Goal: Task Accomplishment & Management: Use online tool/utility

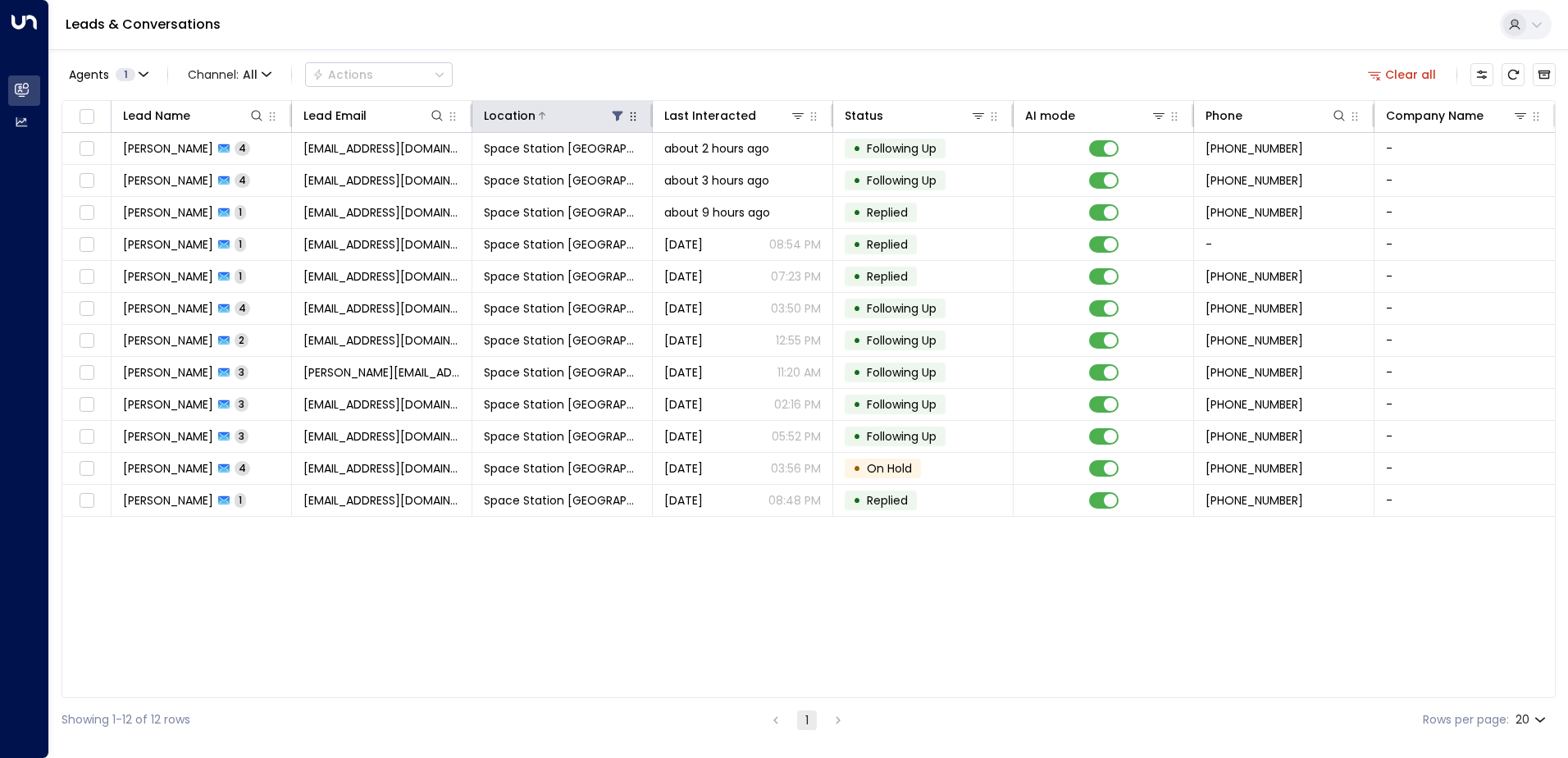
click at [615, 115] on icon at bounding box center [618, 116] width 10 height 10
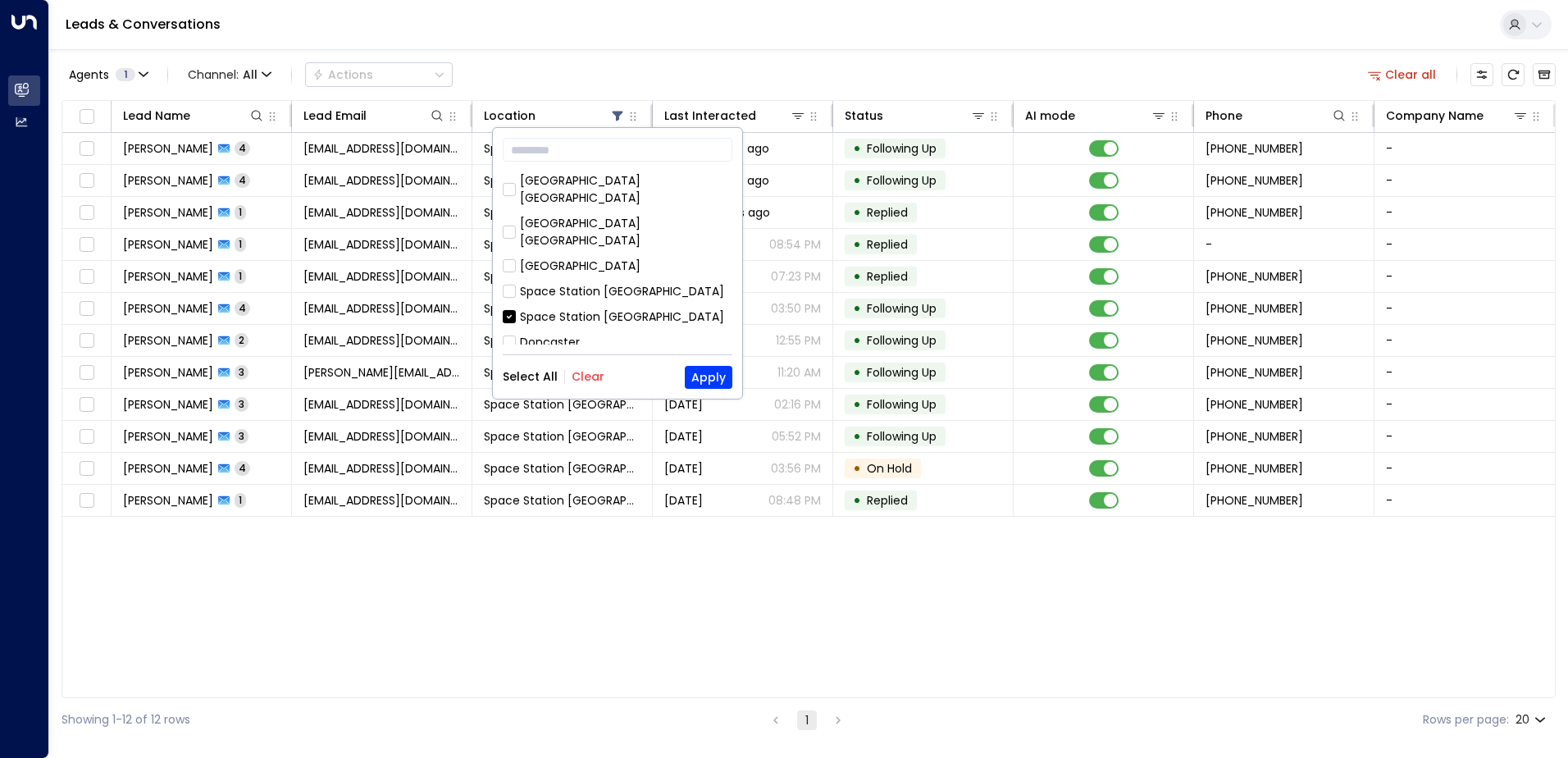
click at [553, 372] on button "Select All" at bounding box center [530, 376] width 55 height 13
click at [718, 376] on button "Apply" at bounding box center [709, 377] width 48 height 23
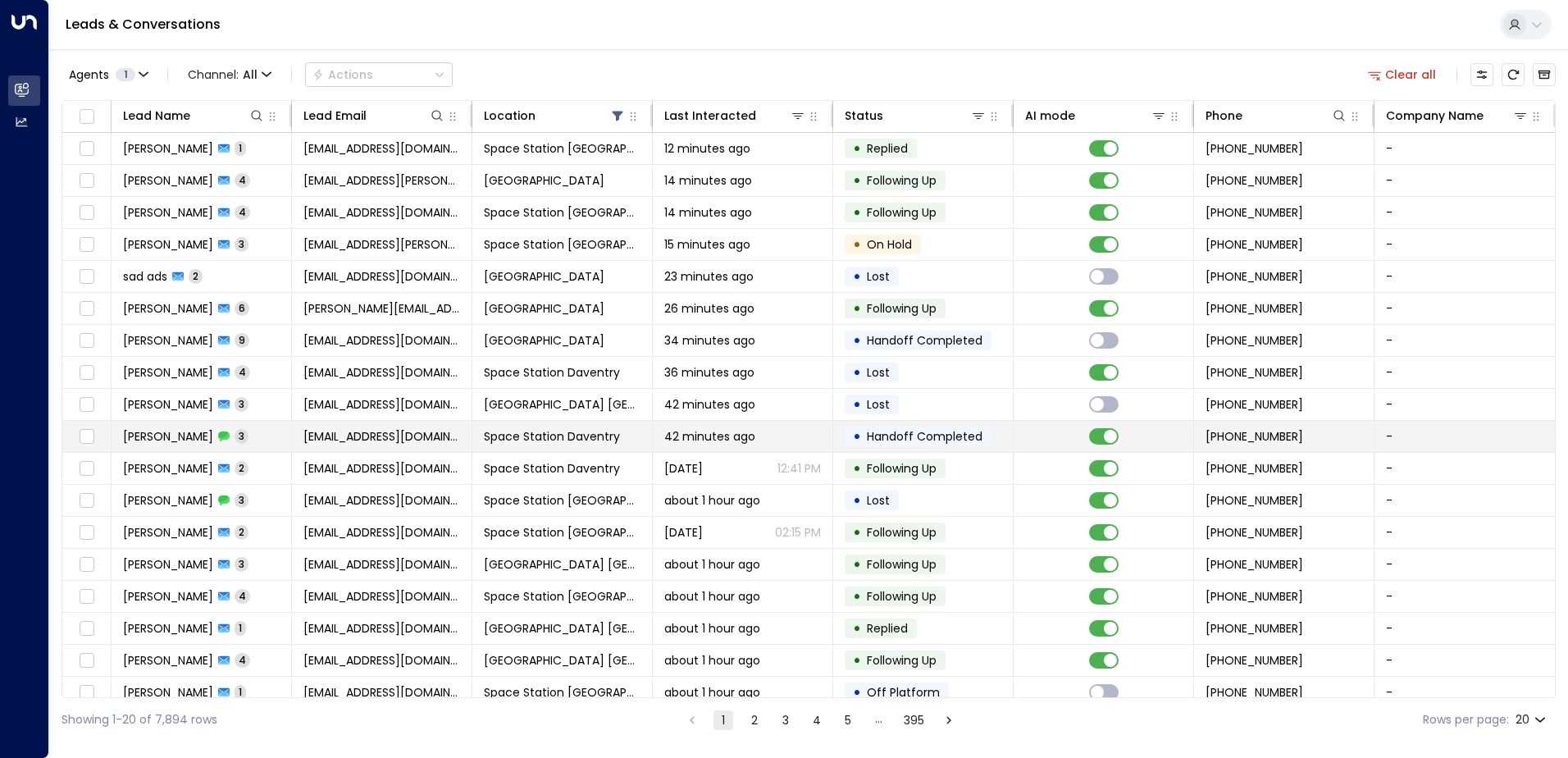
scroll to position [80, 0]
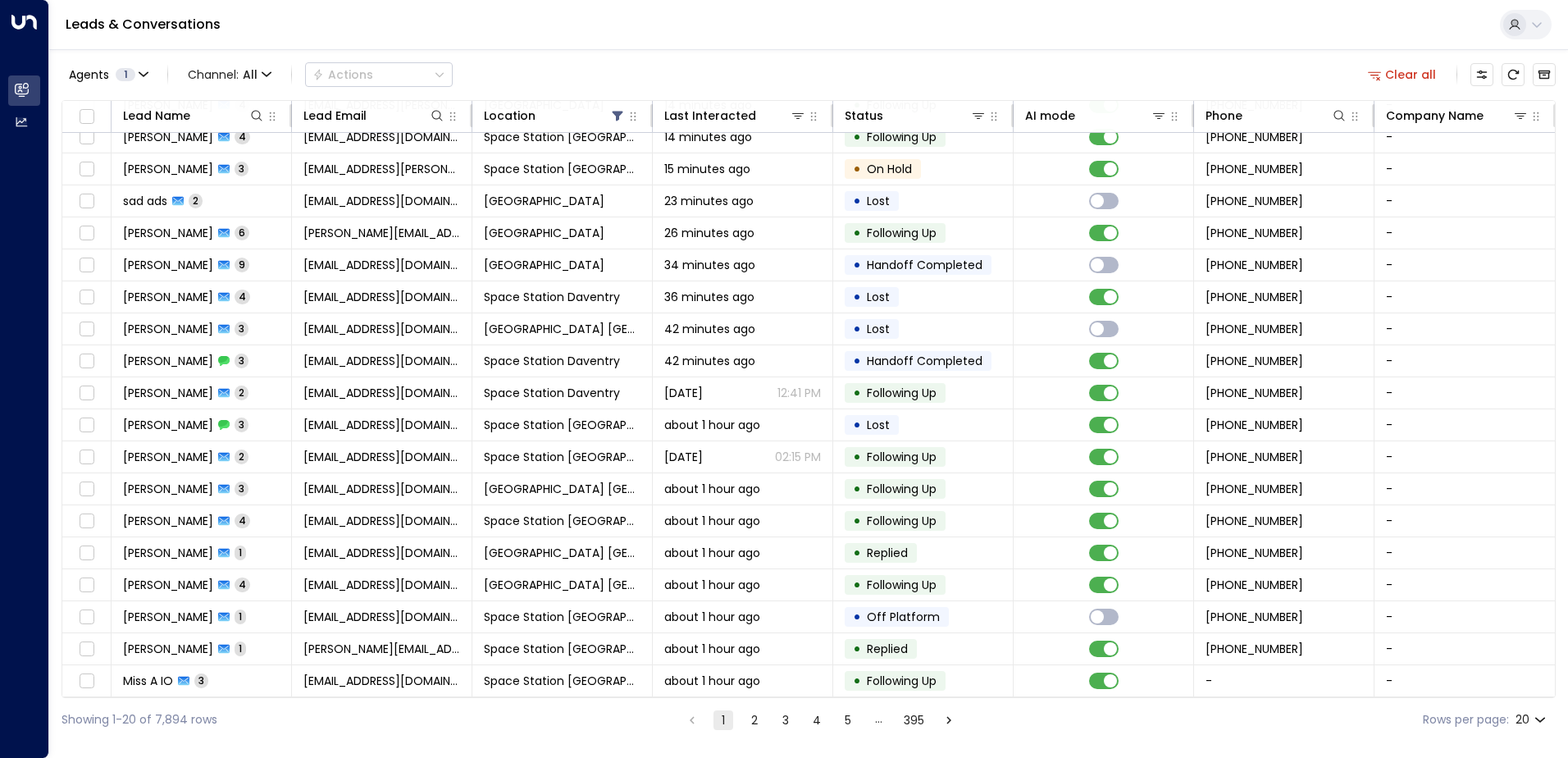
click at [746, 730] on div "Showing 1-20 of 7,894 rows 1 2 3 4 5 … 395 Rows per page: 20 **" at bounding box center [809, 720] width 1495 height 43
click at [745, 718] on button "2" at bounding box center [754, 720] width 20 height 20
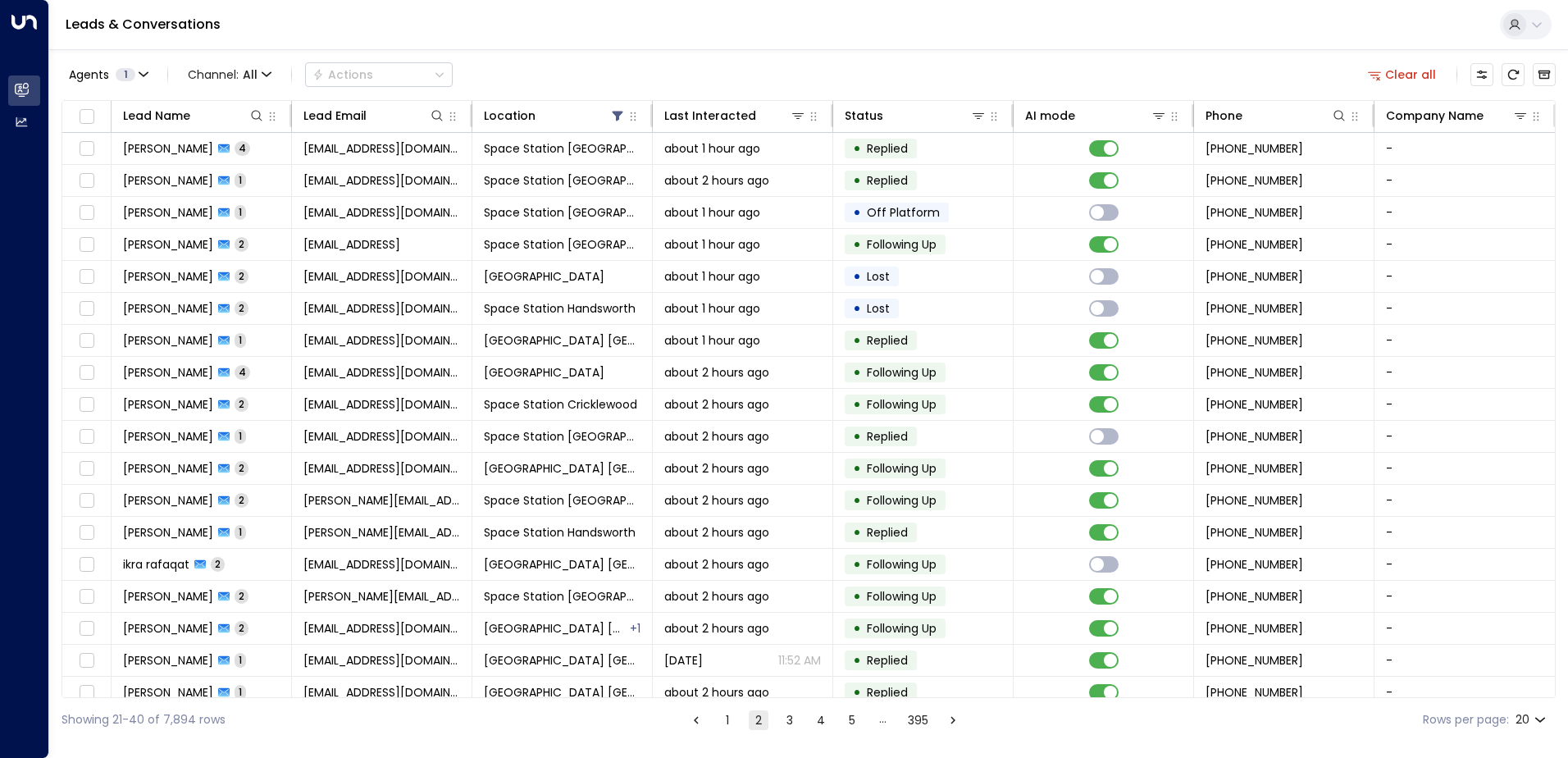
click at [773, 723] on ul "1 2 3 4 5 … 395" at bounding box center [825, 720] width 278 height 21
click at [788, 726] on button "3" at bounding box center [790, 720] width 20 height 20
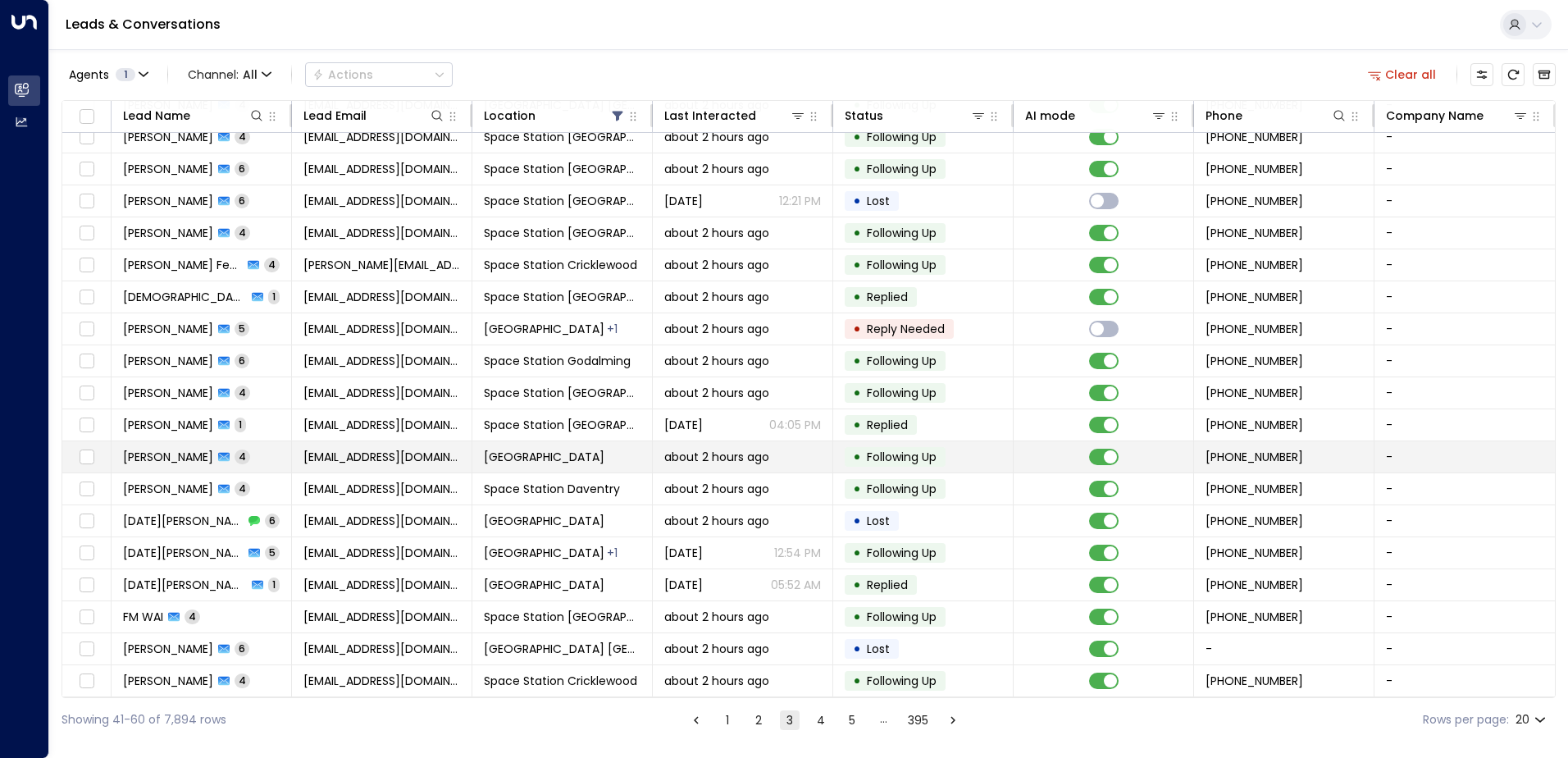
scroll to position [80, 0]
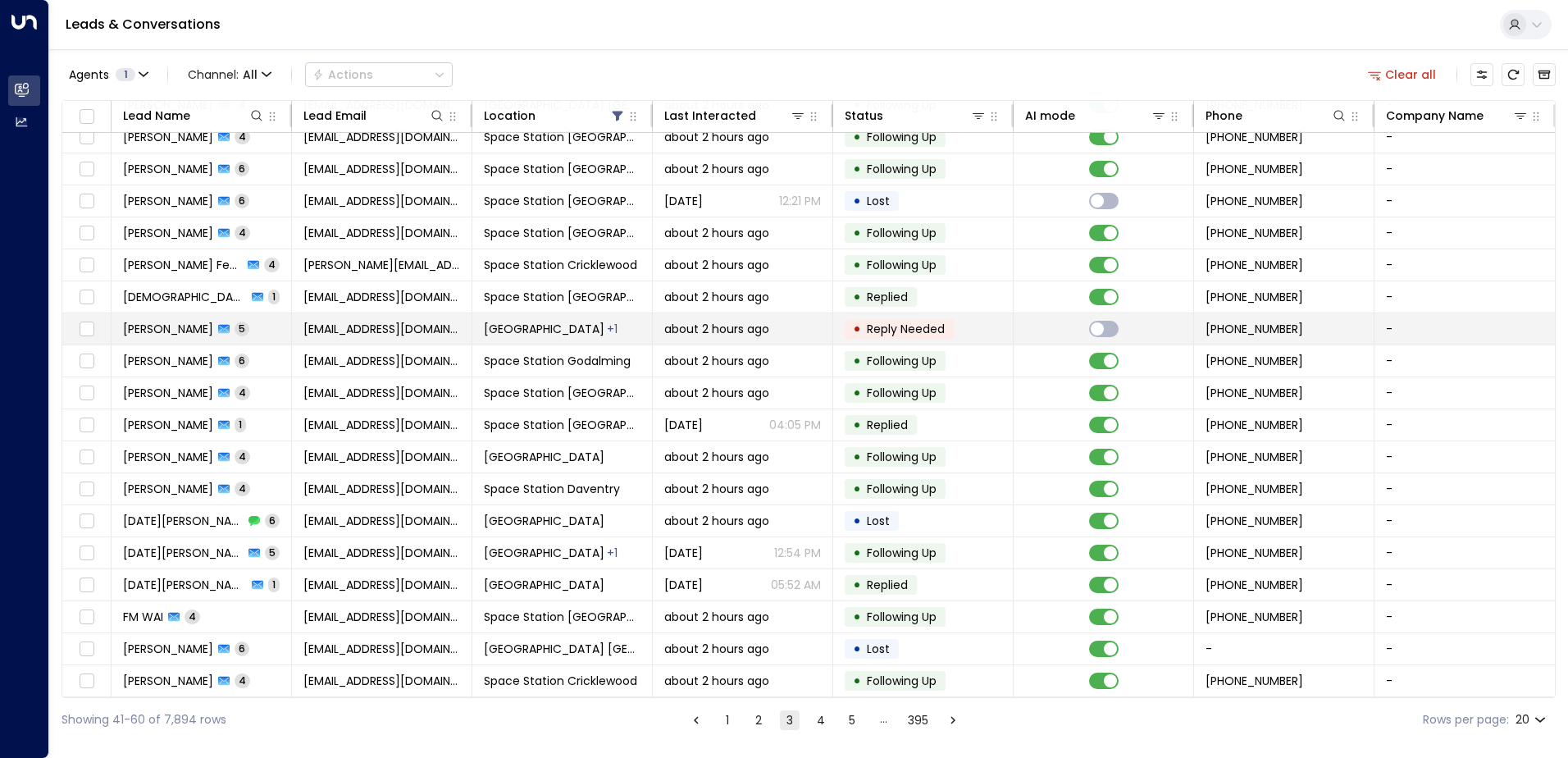
click at [486, 336] on td "[GEOGRAPHIC_DATA] + 1" at bounding box center [563, 329] width 181 height 31
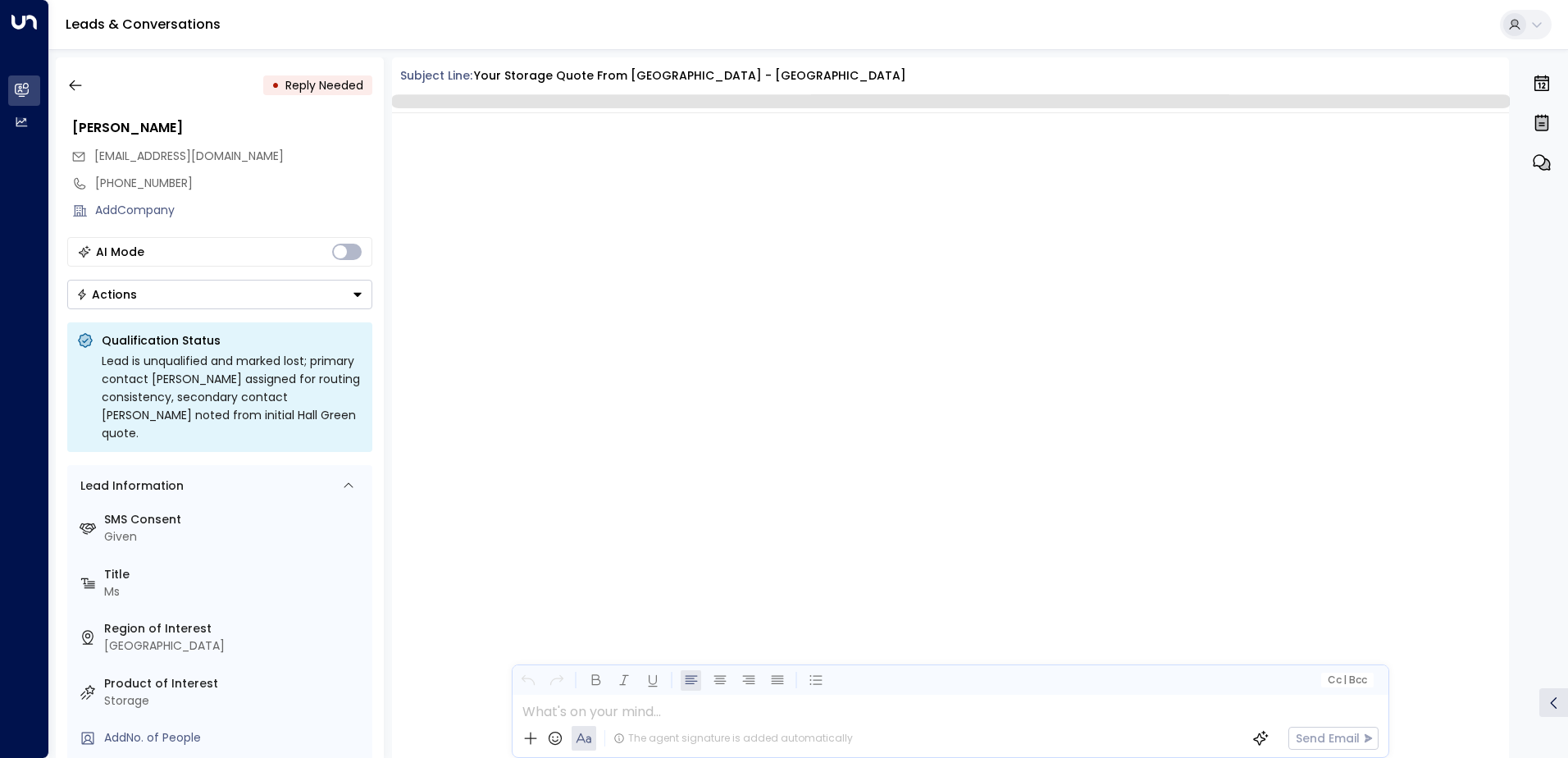
scroll to position [2376, 0]
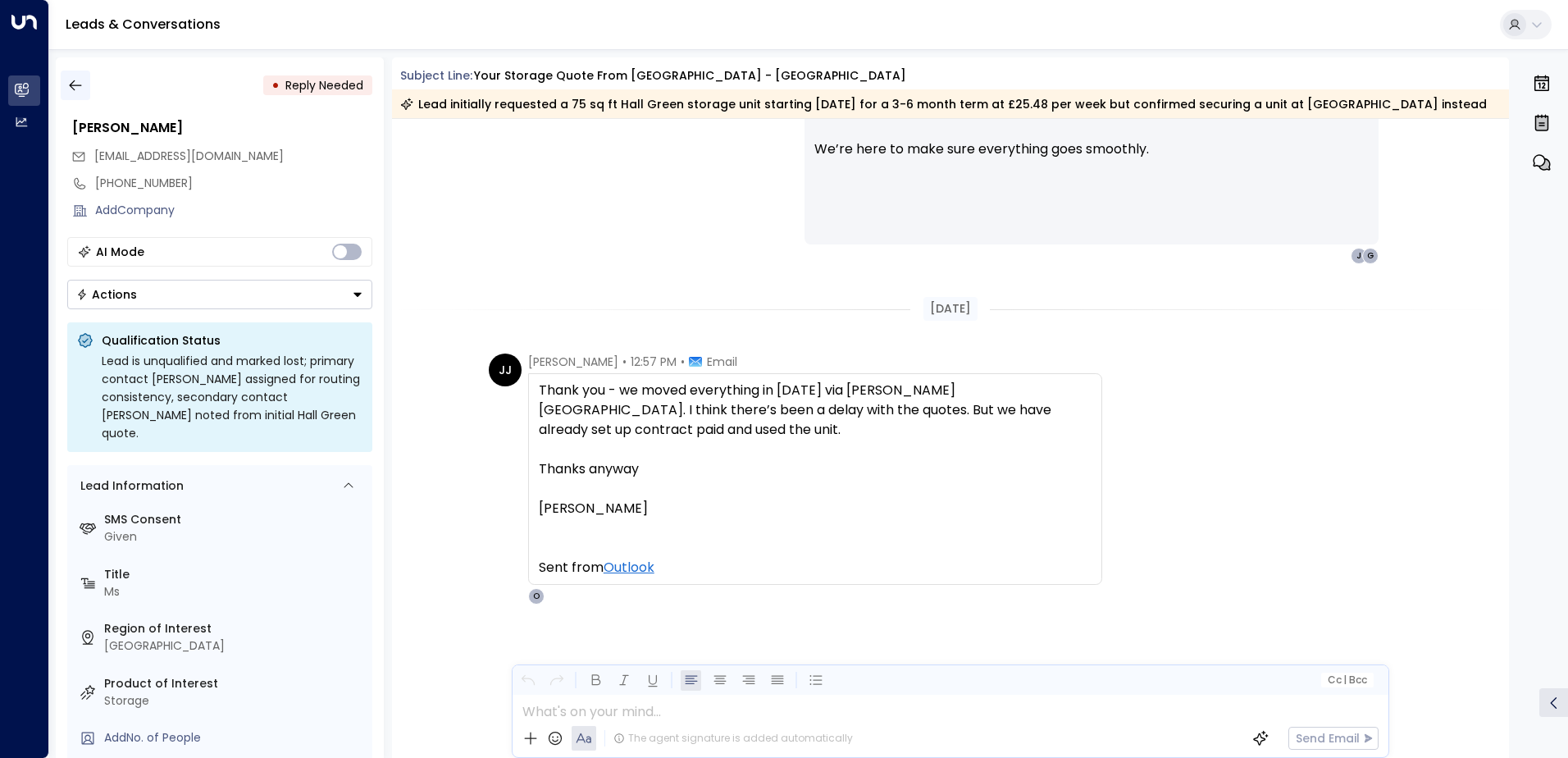
click at [83, 88] on icon "button" at bounding box center [75, 85] width 17 height 17
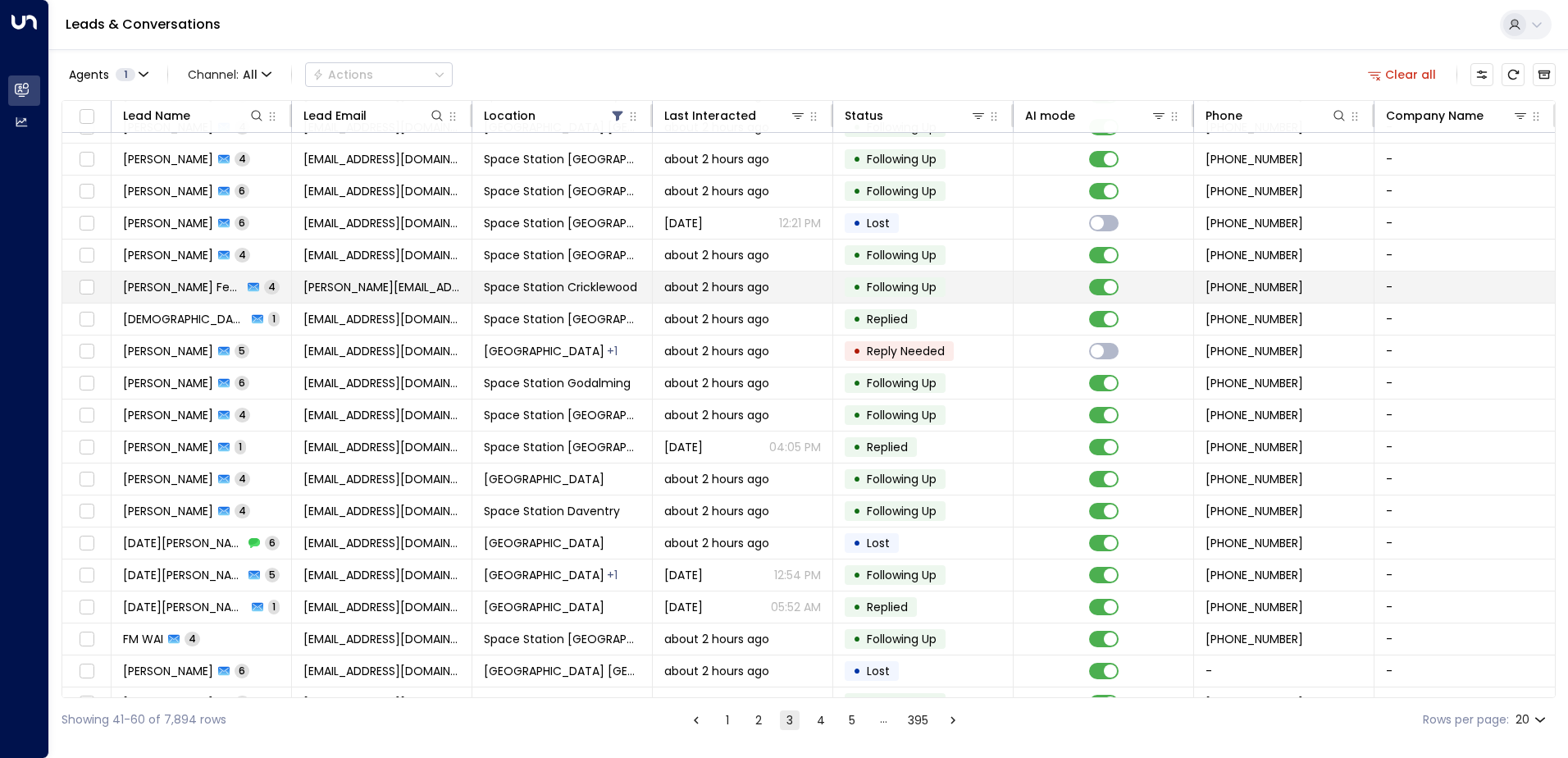
scroll to position [80, 0]
